Goal: Communication & Community: Connect with others

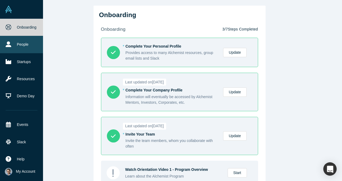
click at [10, 47] on link "People" at bounding box center [21, 44] width 43 height 17
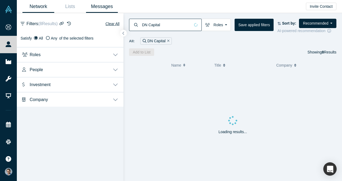
click at [97, 8] on link "Messages" at bounding box center [102, 6] width 32 height 13
